Goal: Task Accomplishment & Management: Manage account settings

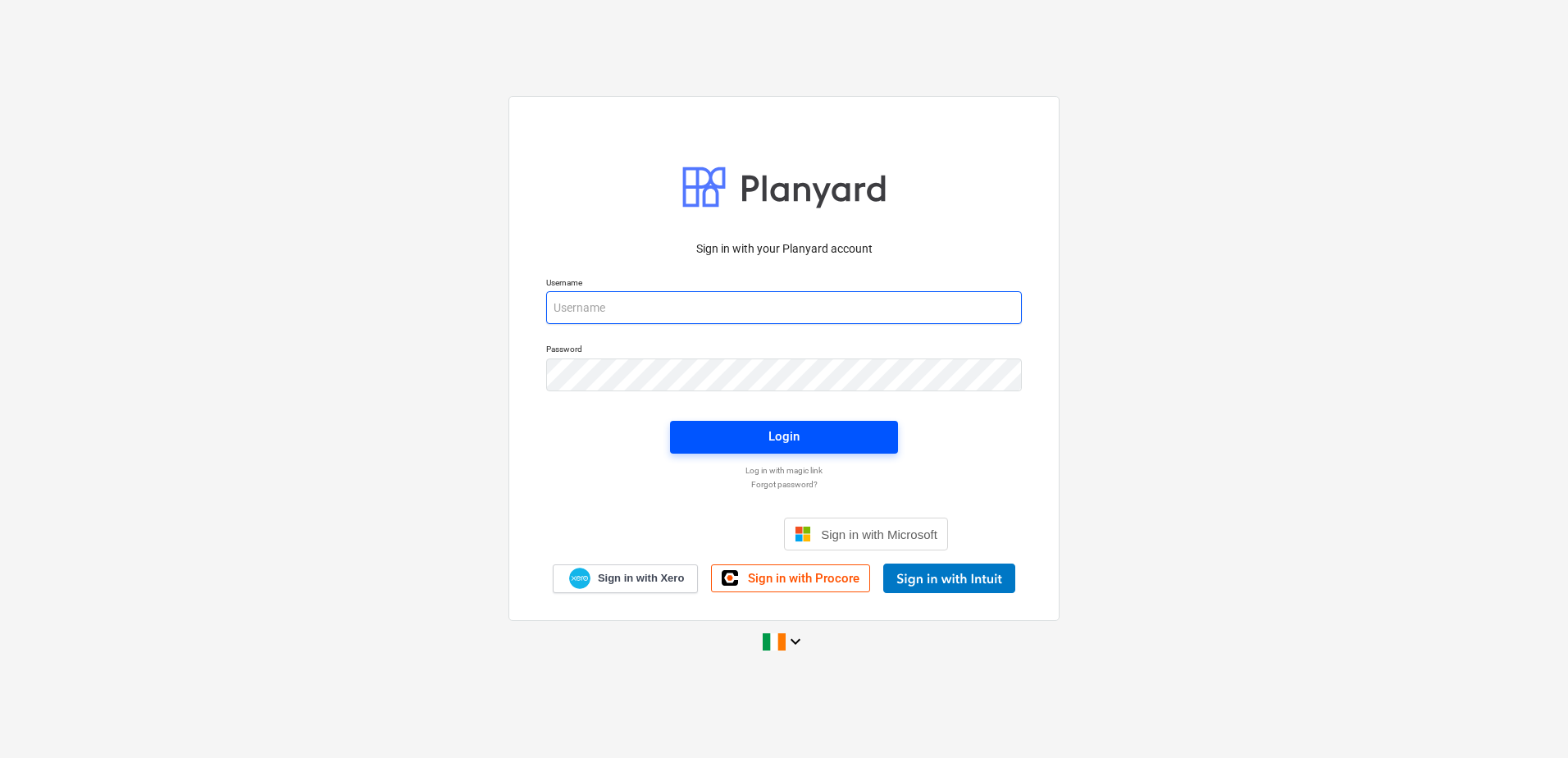
type input "[EMAIL_ADDRESS][DOMAIN_NAME]"
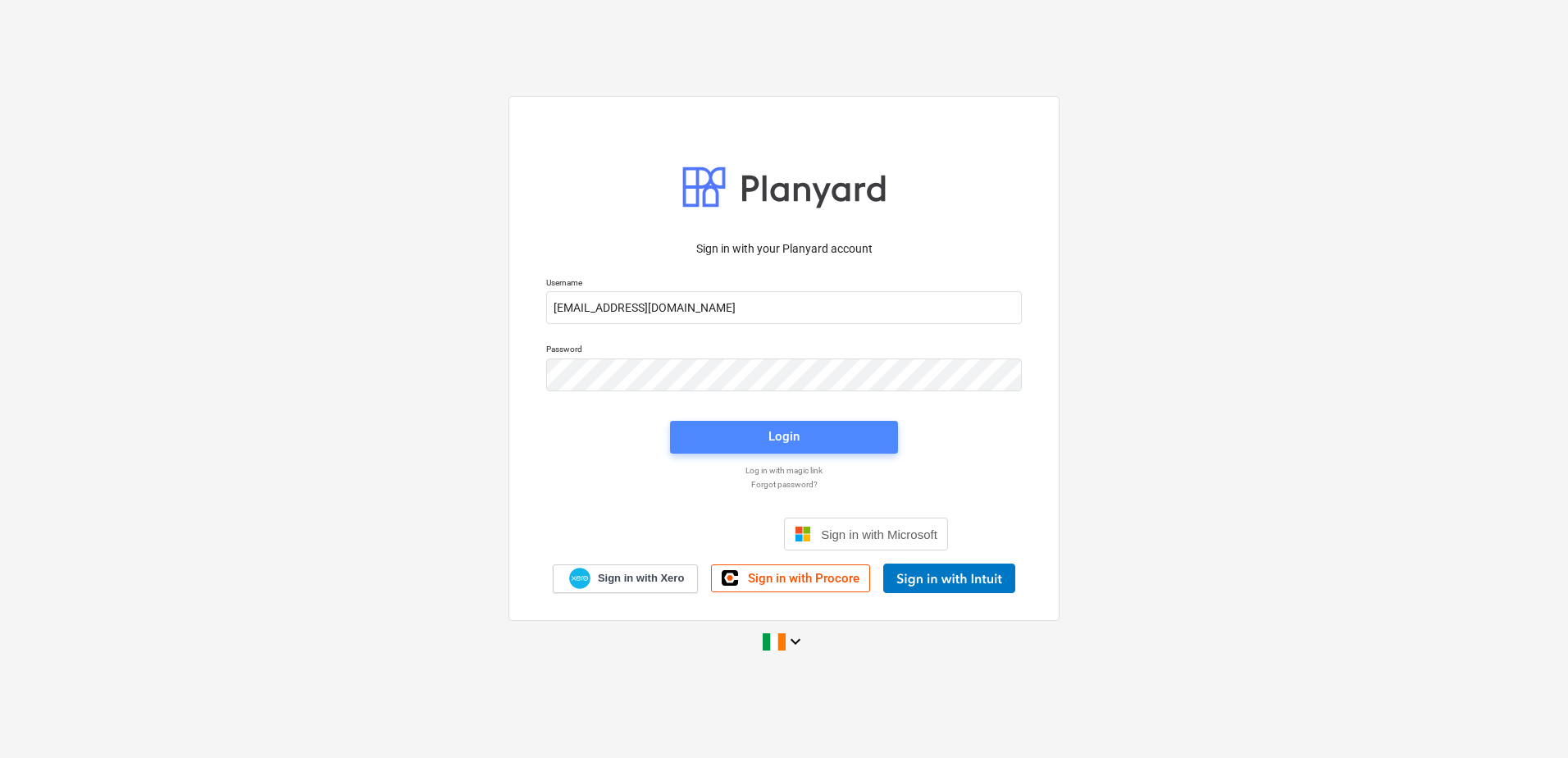
click at [713, 435] on span "Login" at bounding box center [783, 436] width 188 height 21
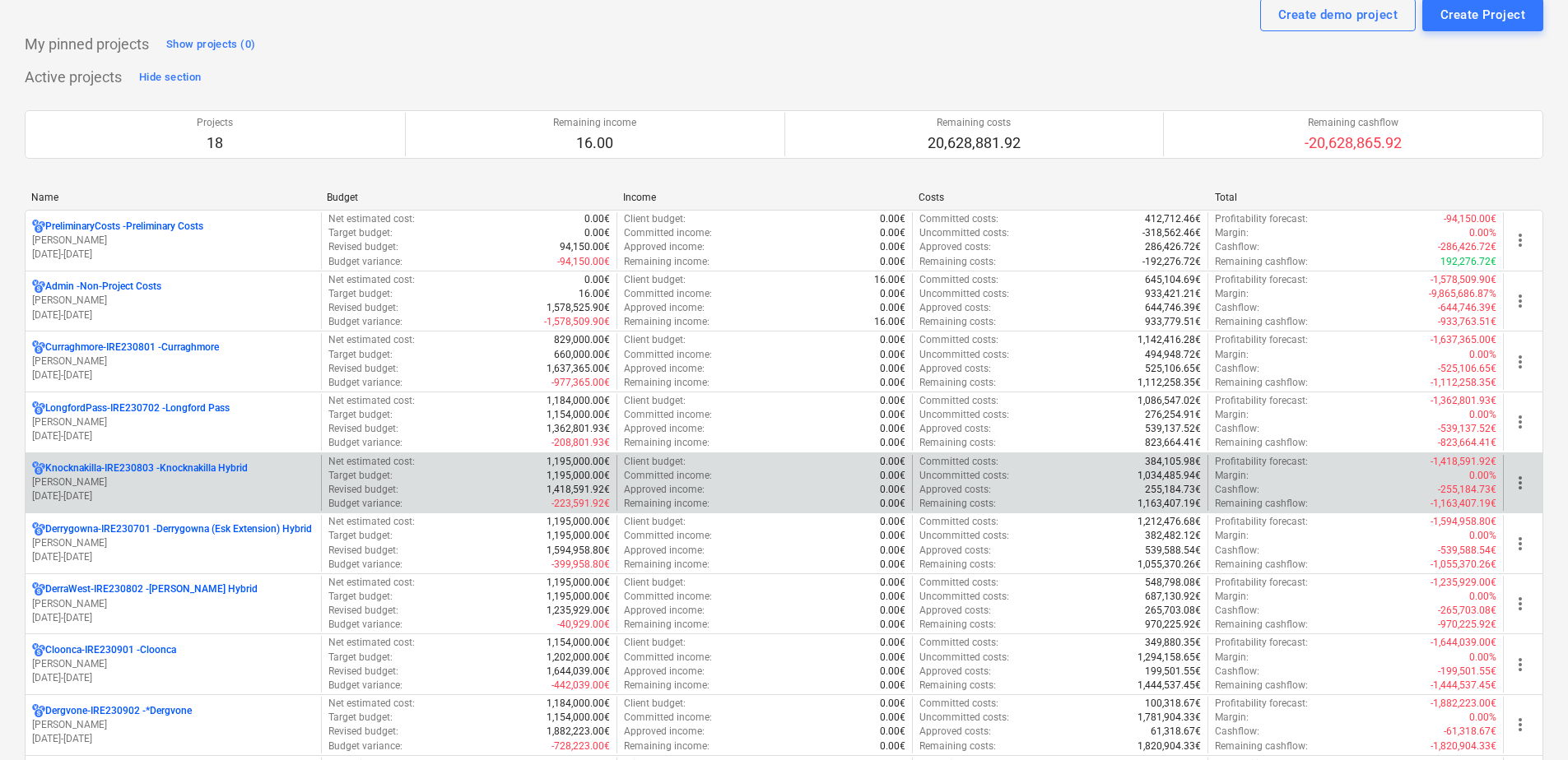
scroll to position [82, 0]
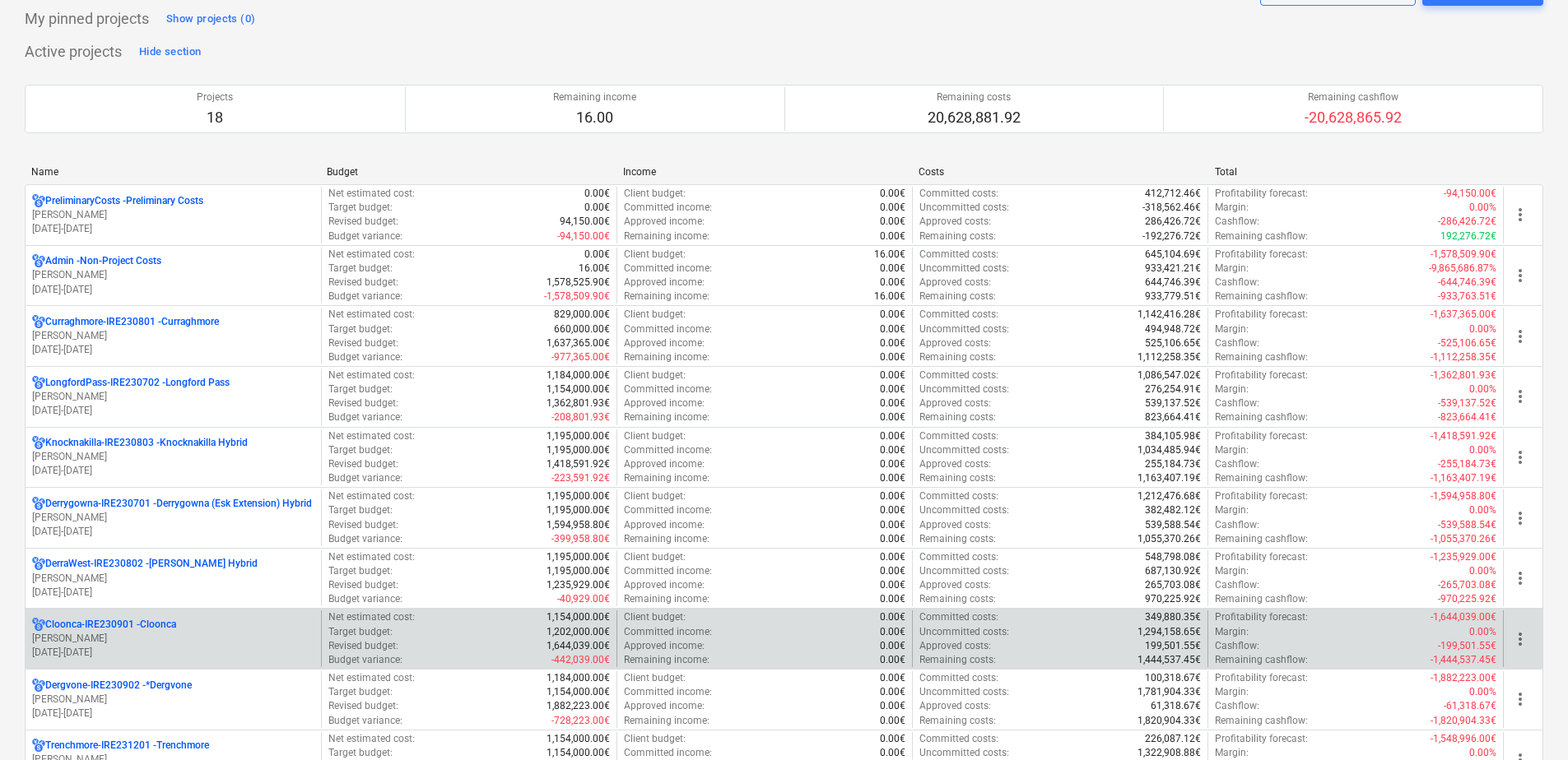
click at [171, 640] on p "[PERSON_NAME]" at bounding box center [172, 639] width 282 height 14
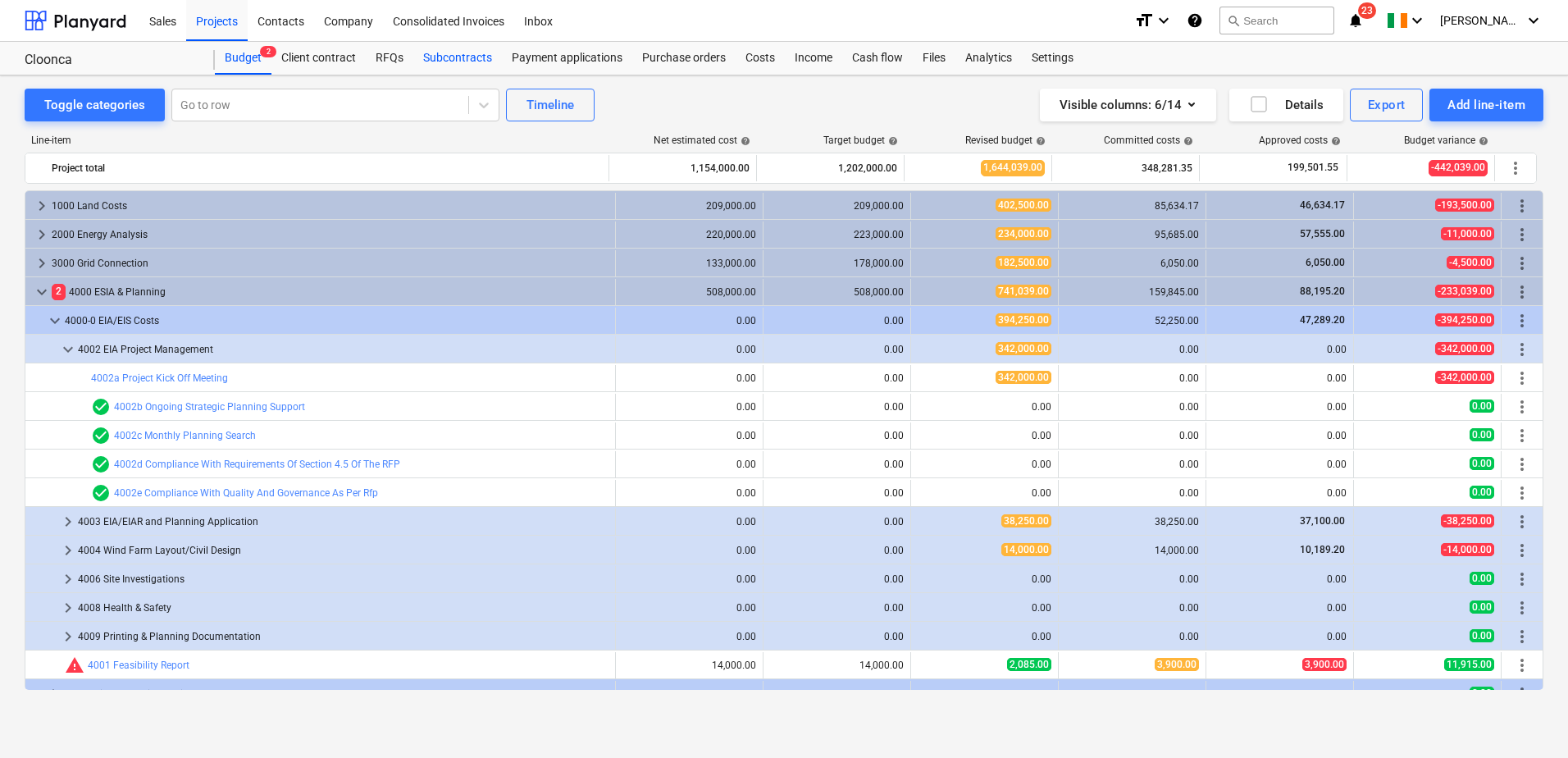
click at [449, 53] on div "Subcontracts" at bounding box center [457, 58] width 88 height 33
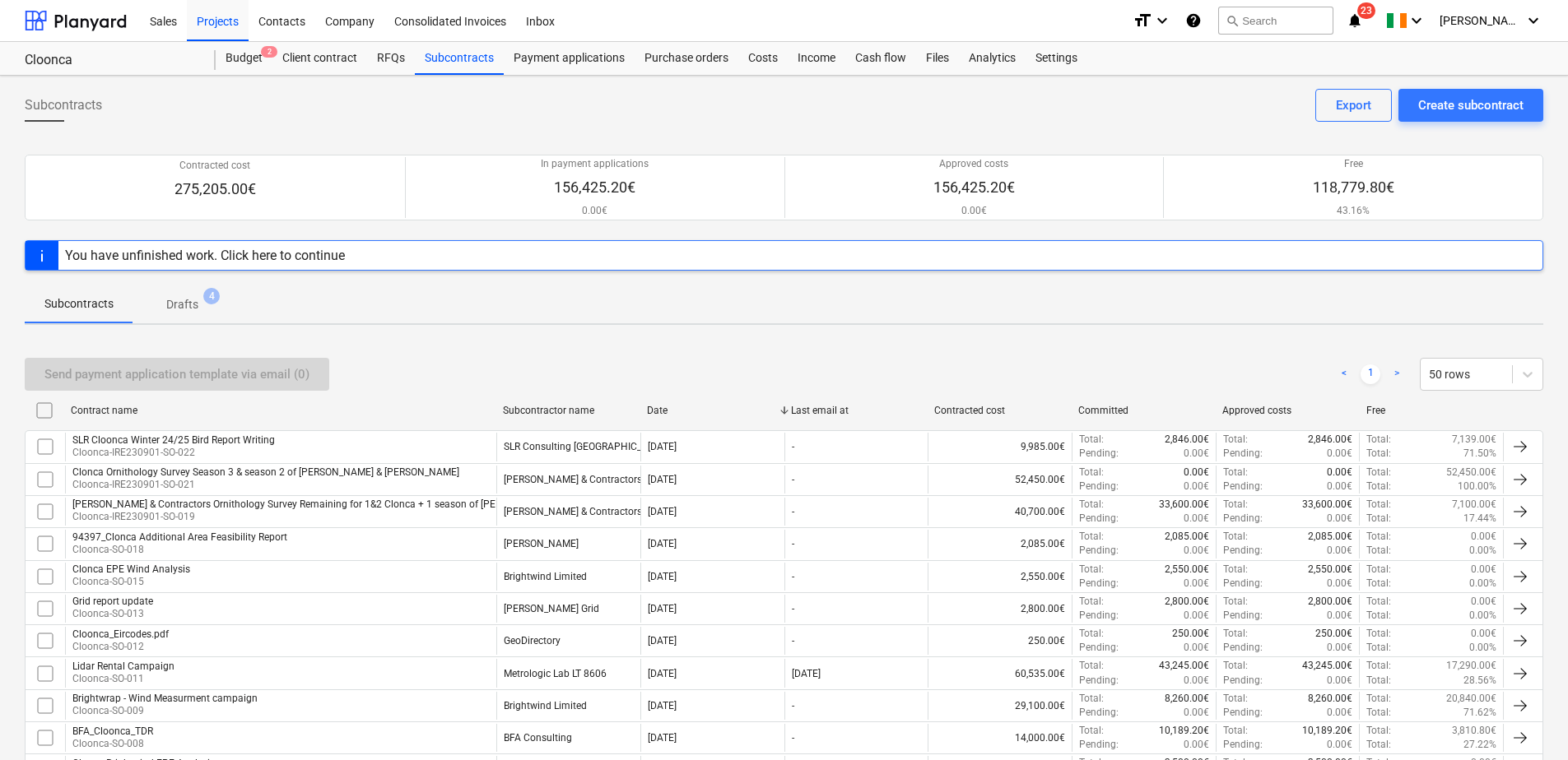
click at [188, 304] on p "Drafts" at bounding box center [182, 305] width 32 height 17
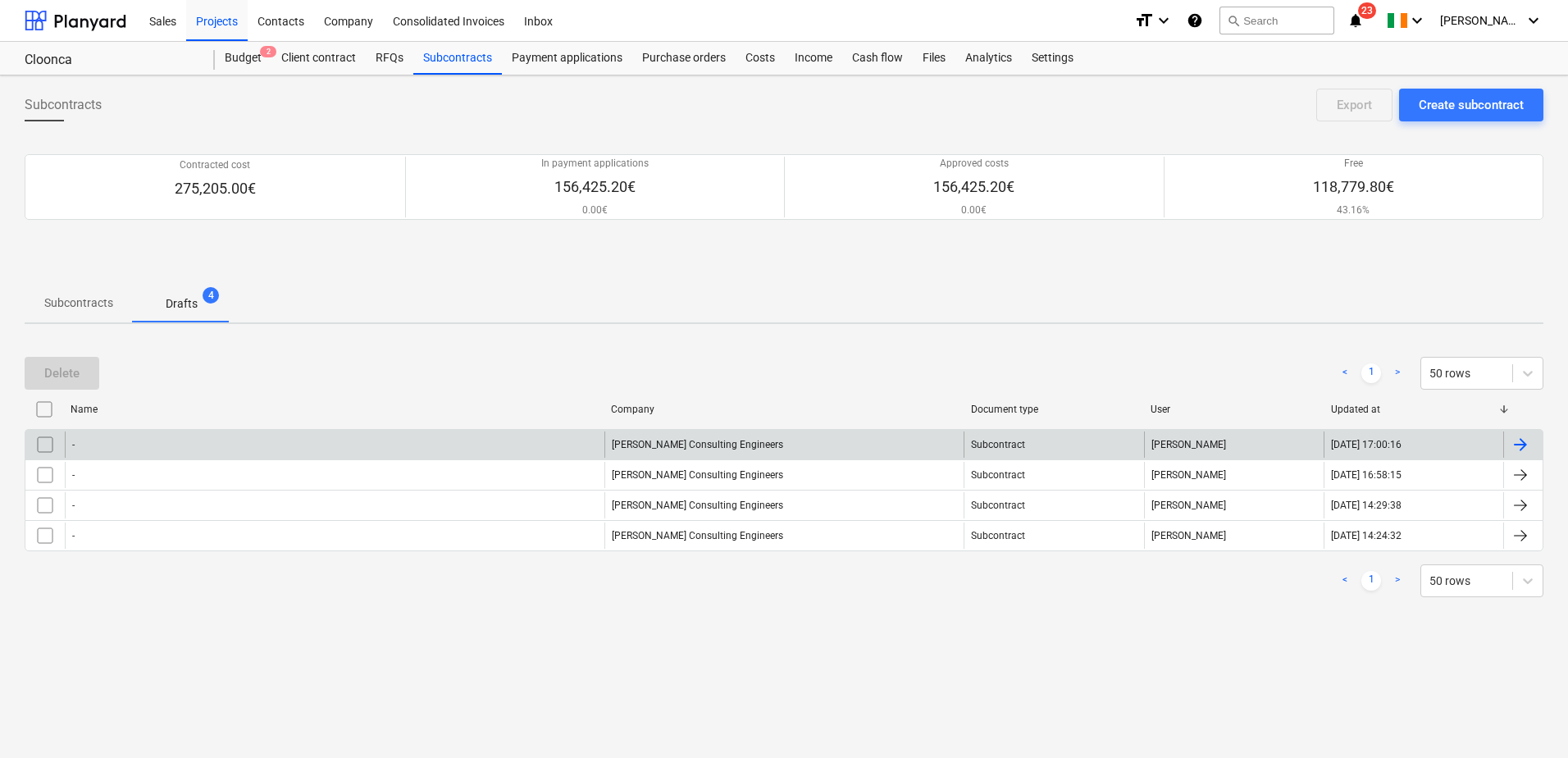
click at [229, 444] on div "-" at bounding box center [334, 444] width 539 height 26
click at [46, 440] on input "checkbox" at bounding box center [45, 444] width 26 height 26
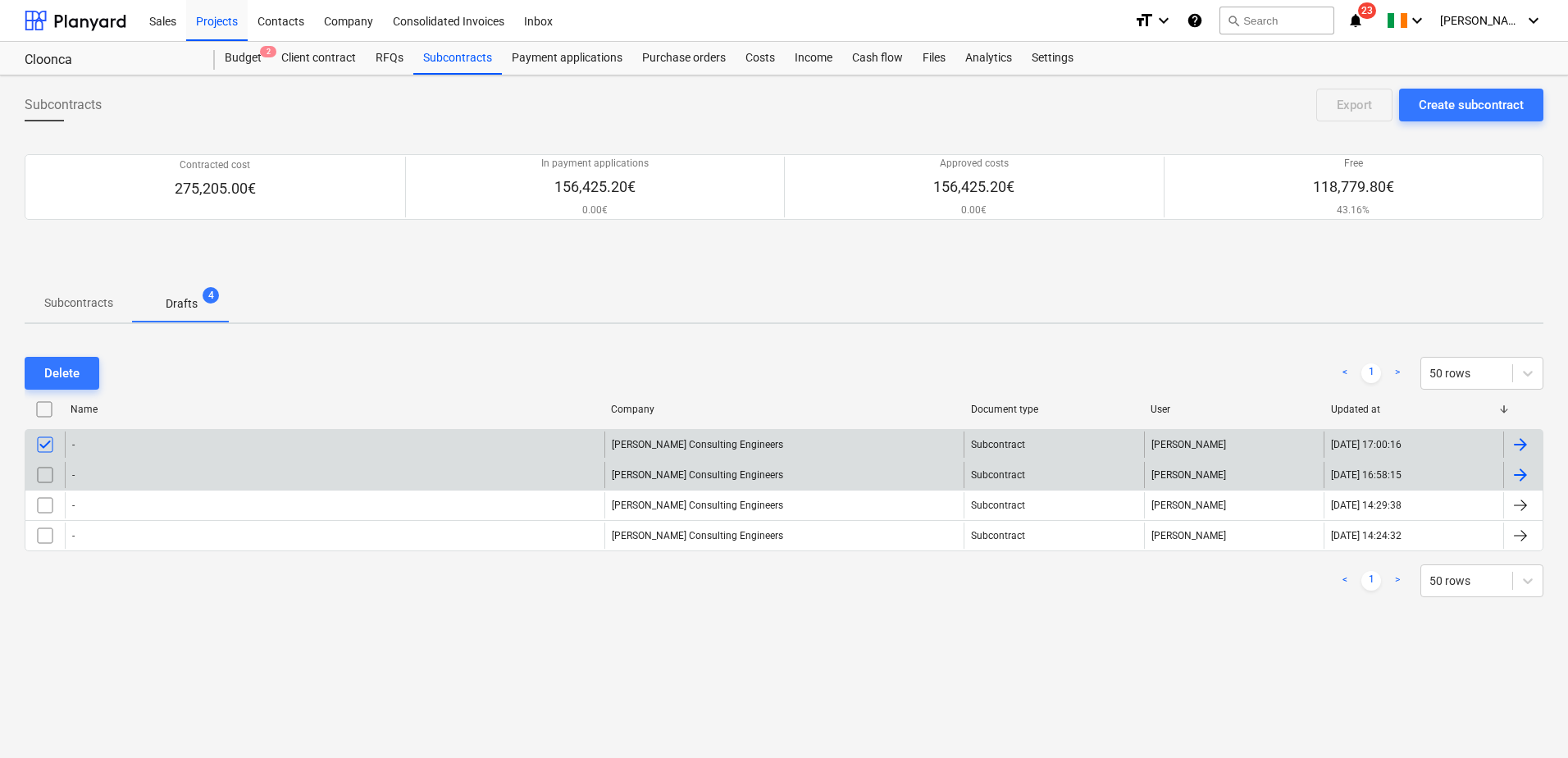
click at [48, 477] on input "checkbox" at bounding box center [45, 475] width 26 height 26
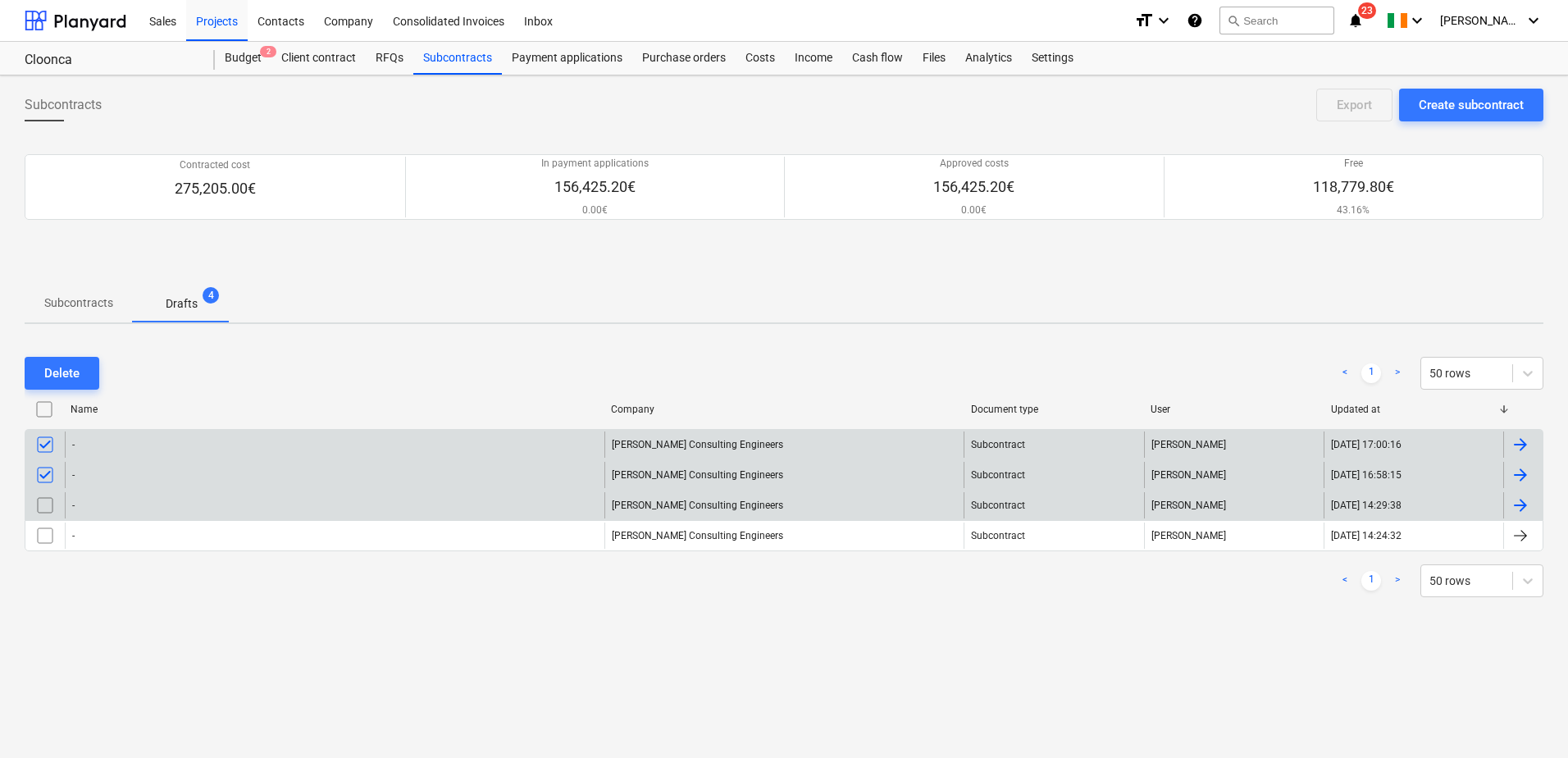
click at [43, 502] on input "checkbox" at bounding box center [45, 505] width 26 height 26
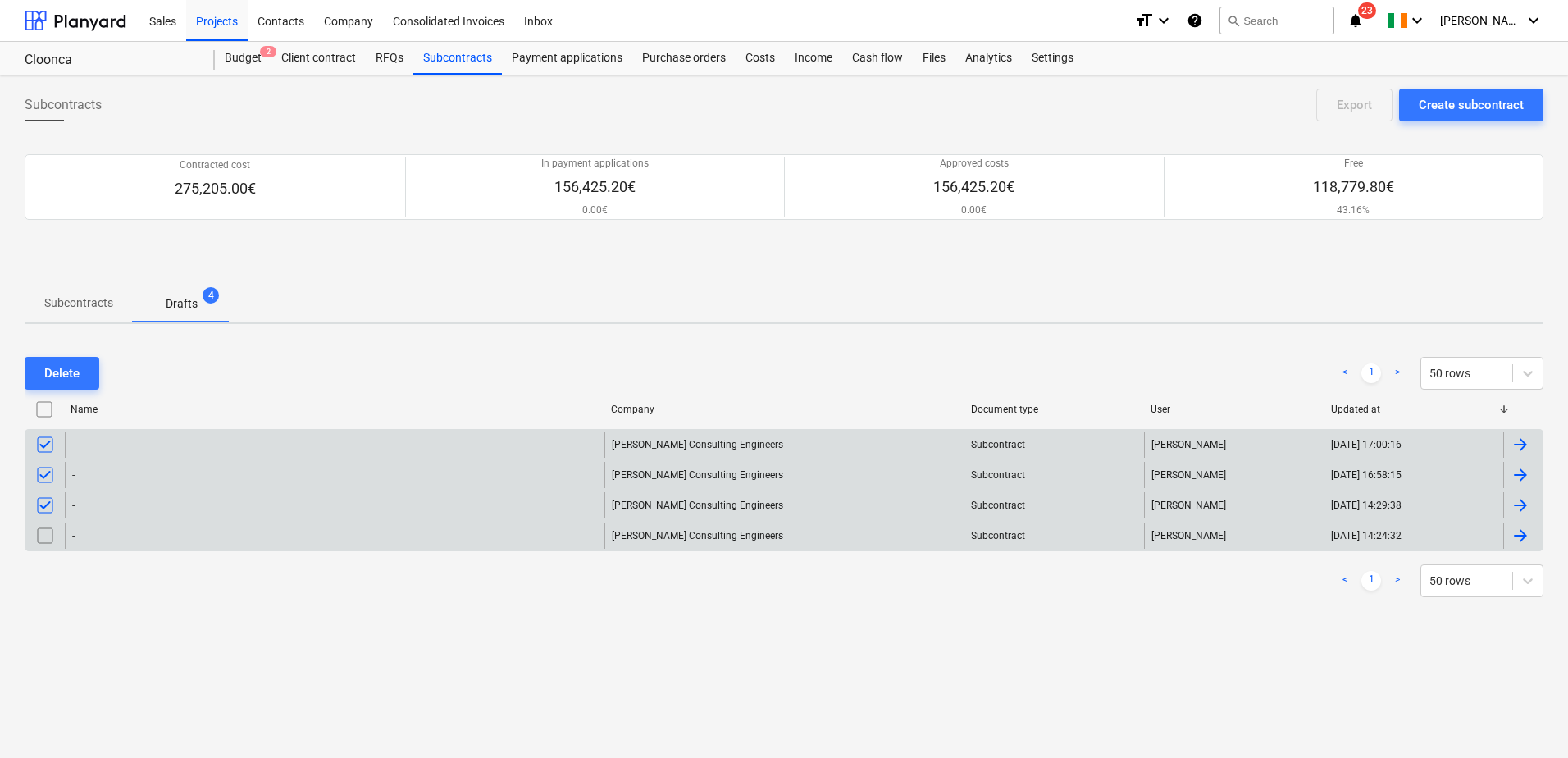
click at [45, 540] on input "checkbox" at bounding box center [45, 535] width 26 height 26
click at [57, 374] on div "Delete" at bounding box center [62, 373] width 35 height 21
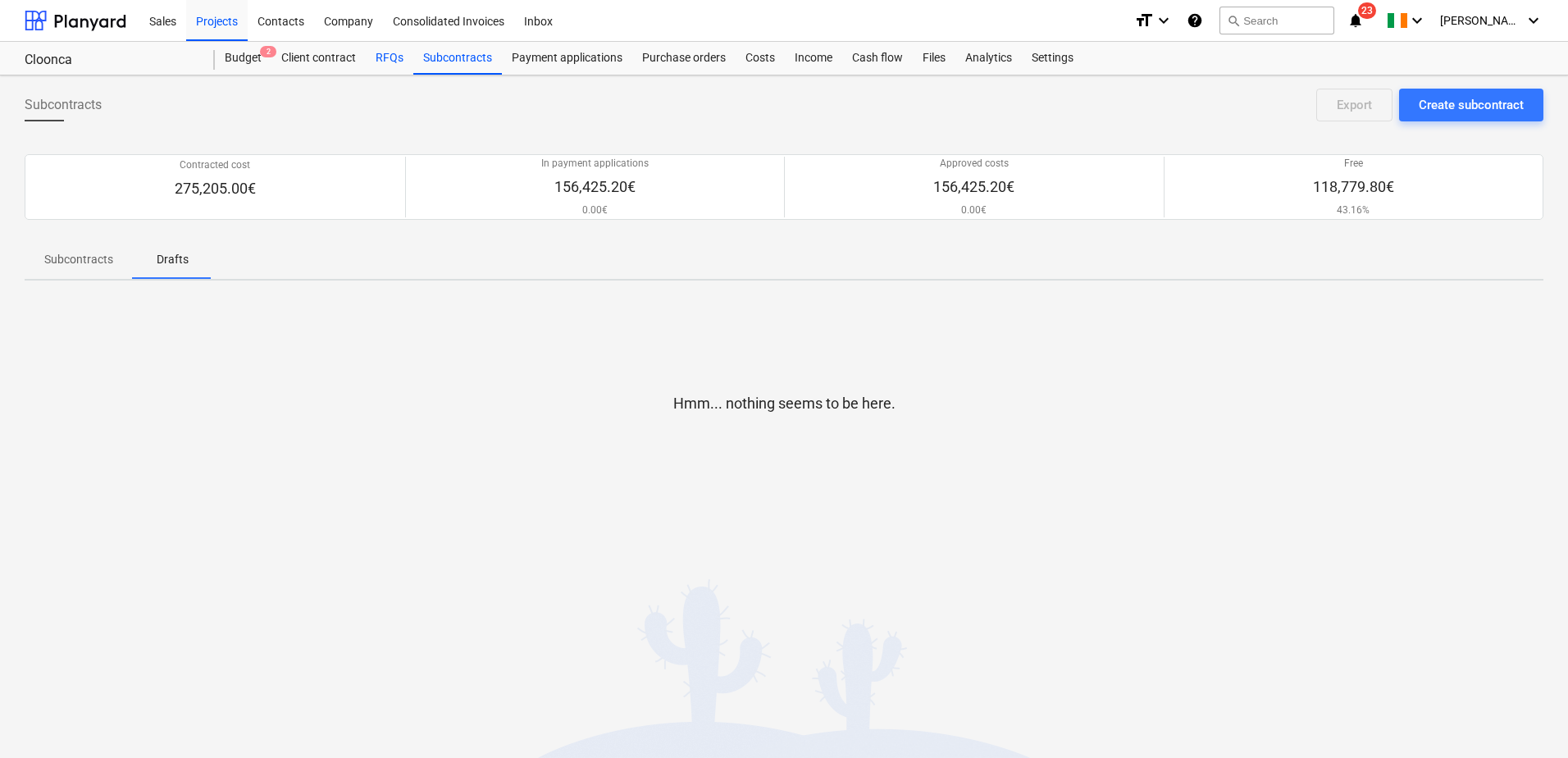
click at [385, 51] on div "RFQs" at bounding box center [389, 58] width 47 height 33
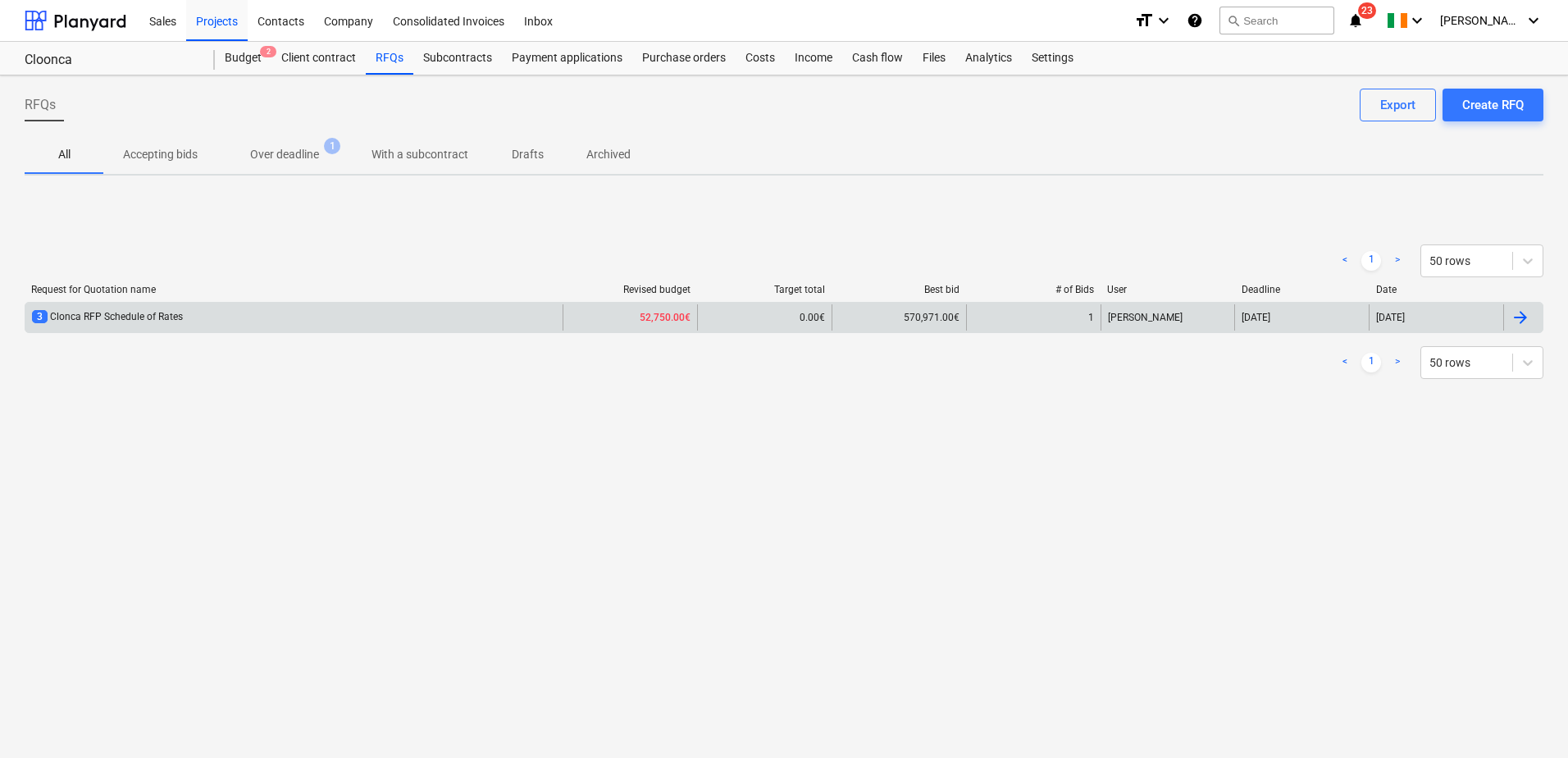
click at [306, 317] on div "3 Clonca RFP Schedule of Rates" at bounding box center [294, 318] width 538 height 26
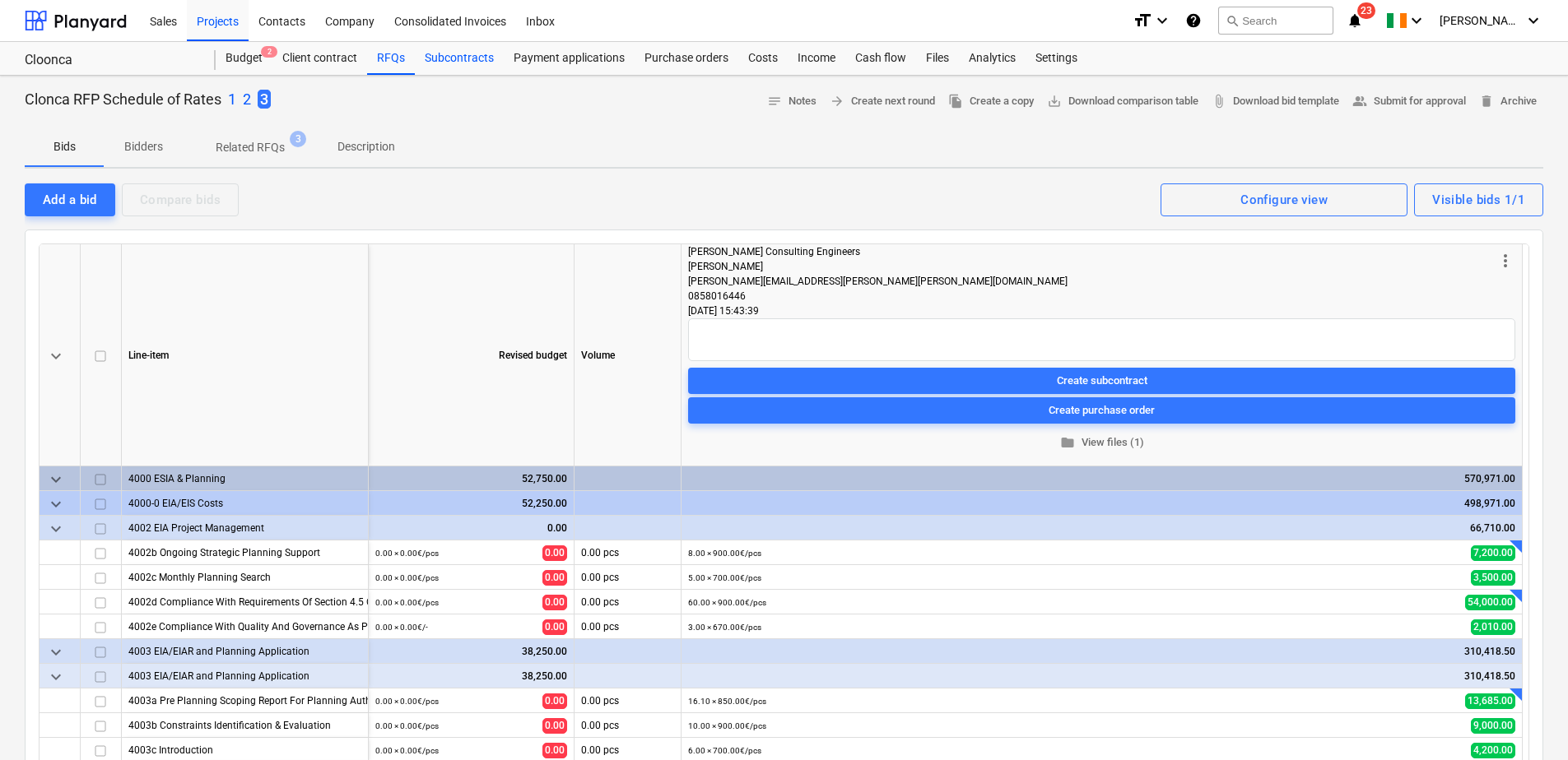
click at [448, 57] on div "Subcontracts" at bounding box center [458, 58] width 89 height 33
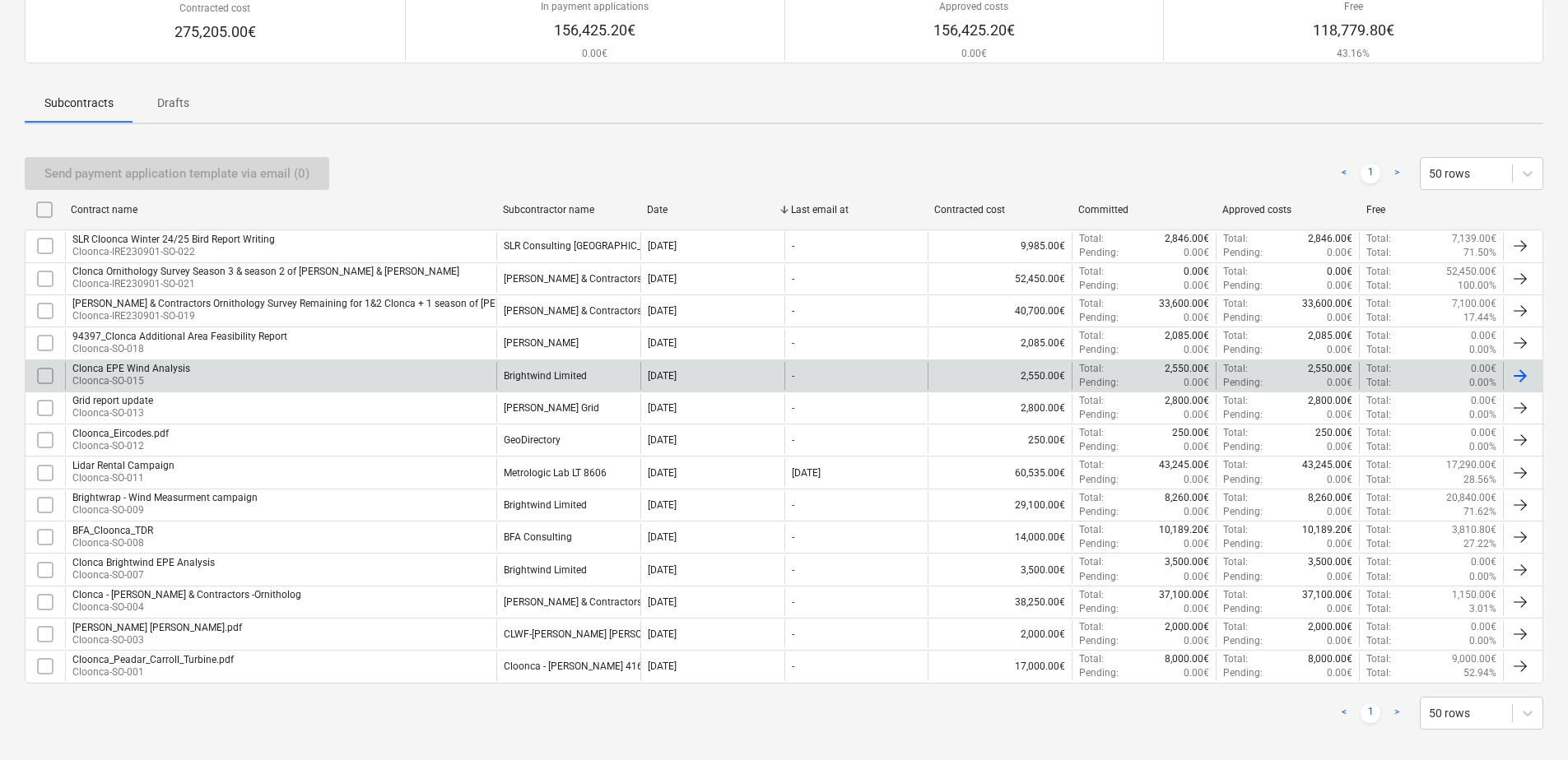
scroll to position [164, 0]
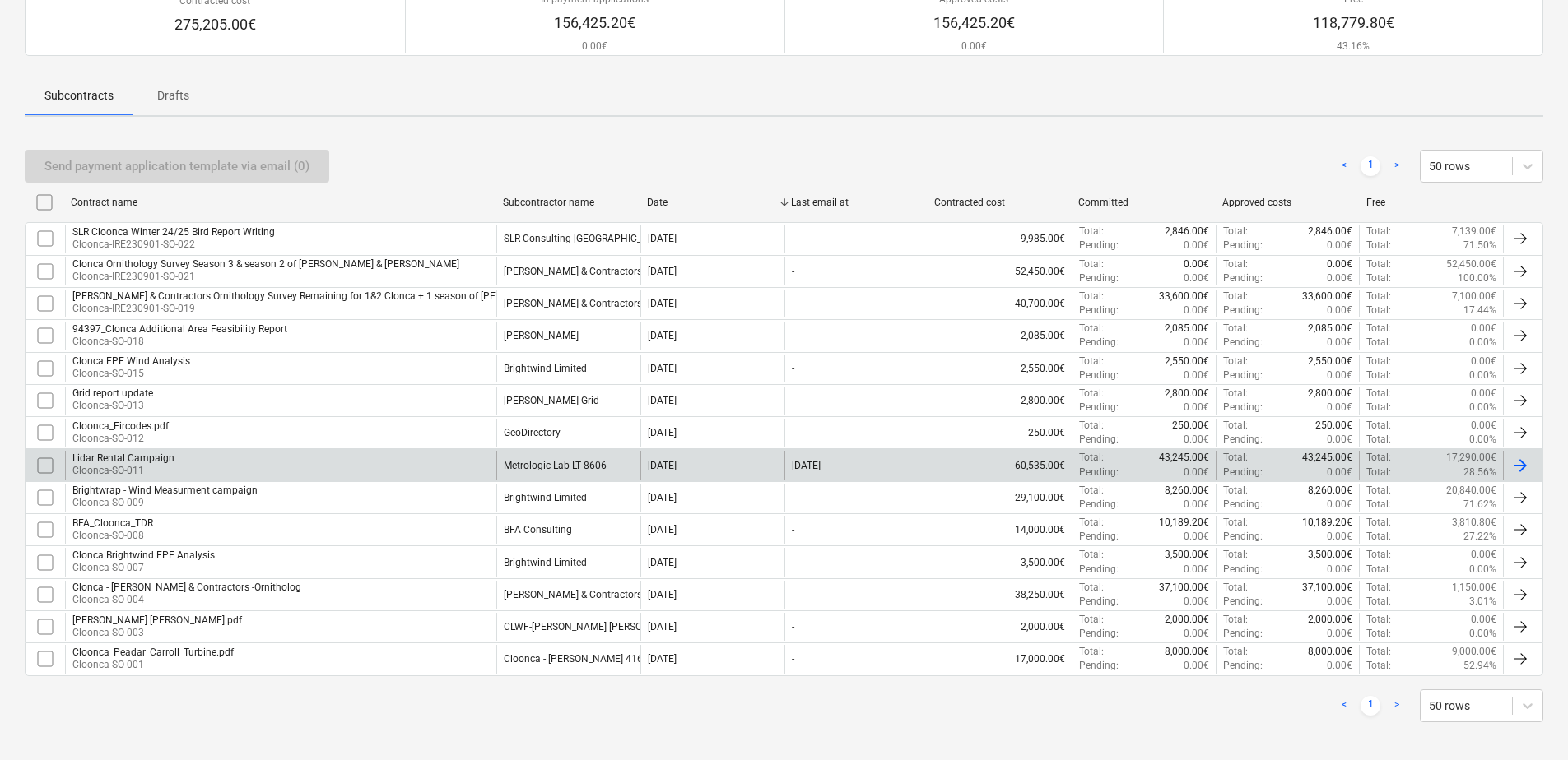
click at [237, 458] on div "Lidar Rental Campaign Cloonca-SO-011" at bounding box center [280, 464] width 432 height 28
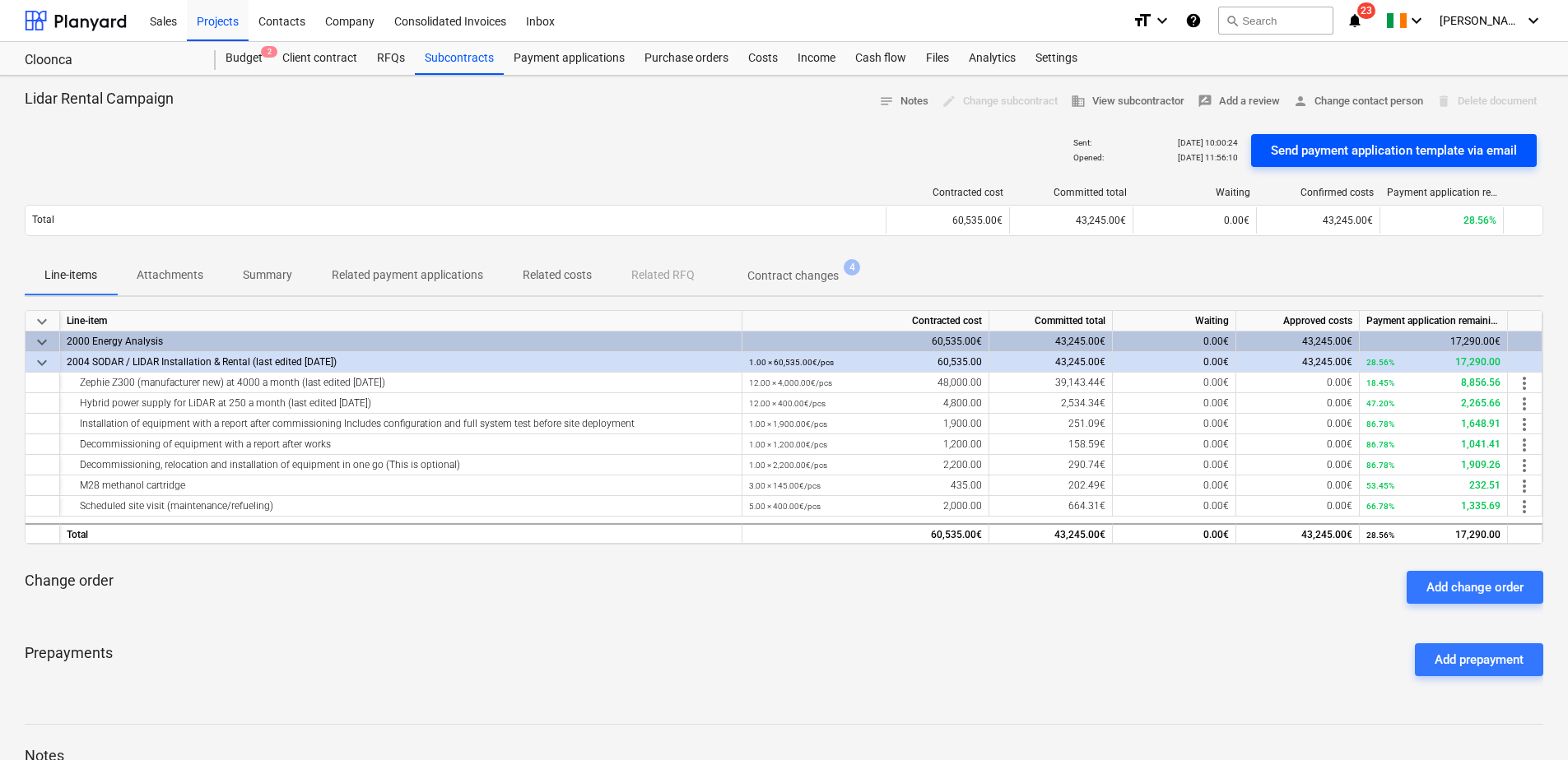
click at [1322, 148] on div "Send payment application template via email" at bounding box center [1394, 150] width 246 height 21
